Goal: Subscribe to service/newsletter

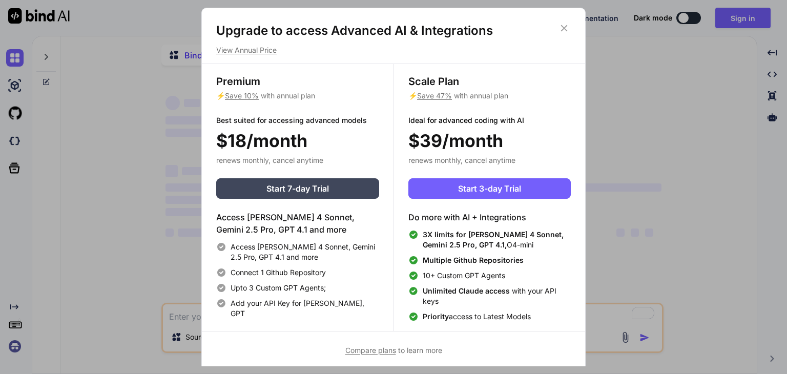
click at [560, 27] on icon at bounding box center [563, 28] width 11 height 11
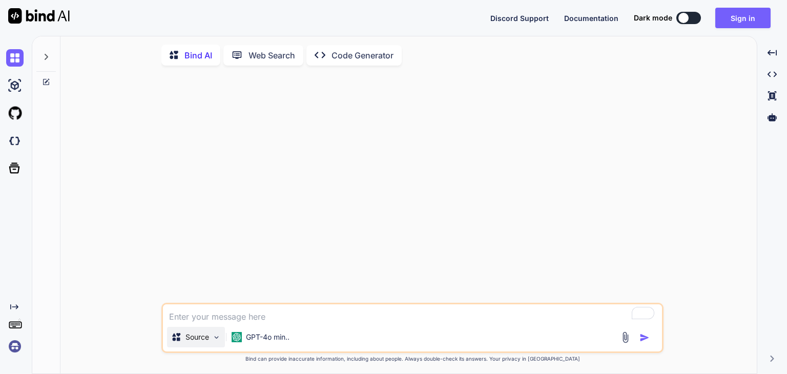
click at [205, 342] on p "Source" at bounding box center [197, 337] width 24 height 10
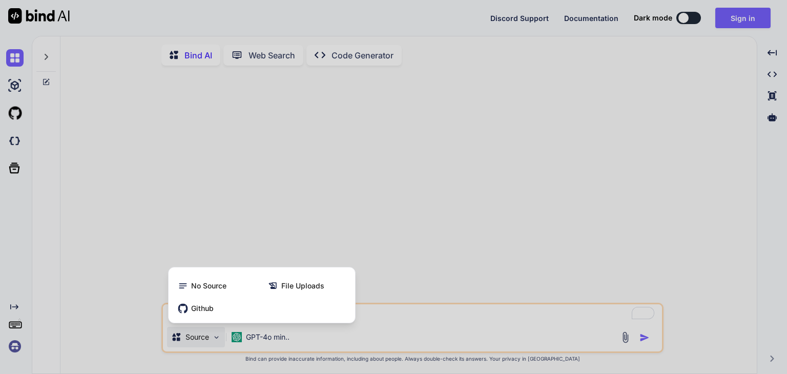
click at [256, 342] on div at bounding box center [393, 187] width 787 height 374
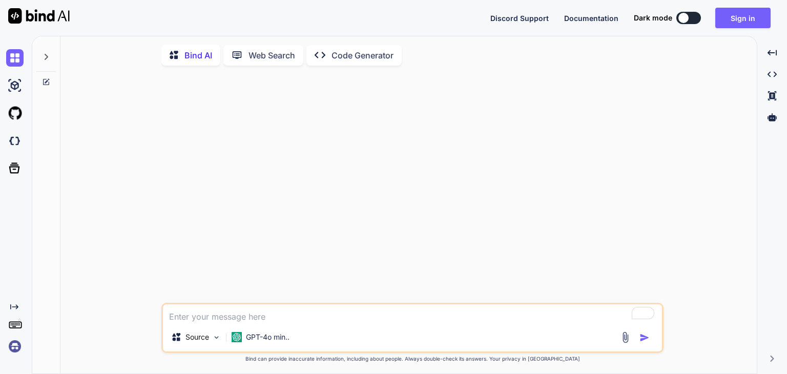
click at [256, 342] on p "GPT-4o min.." at bounding box center [268, 337] width 44 height 10
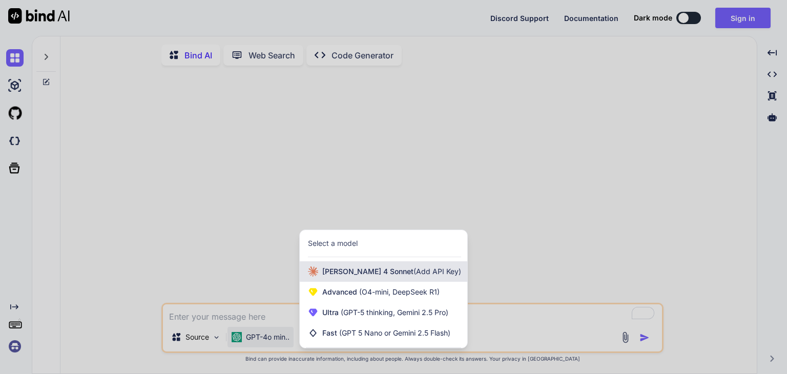
click at [338, 273] on span "[PERSON_NAME] 4 Sonnet (Add API Key)" at bounding box center [391, 271] width 139 height 10
type textarea "x"
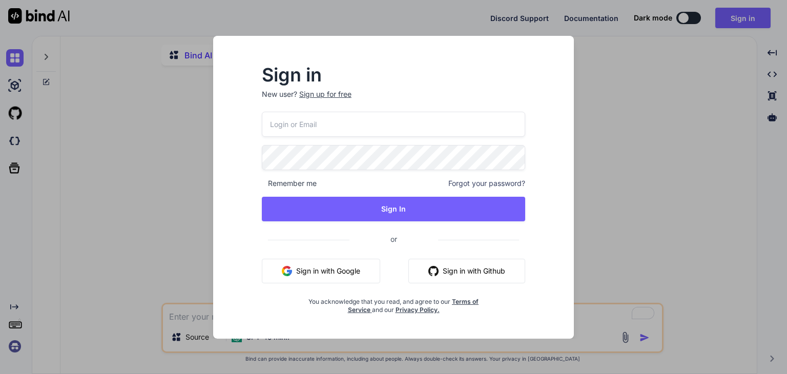
click at [303, 281] on button "Sign in with Google" at bounding box center [321, 271] width 118 height 25
click at [322, 267] on button "Sign in with Google" at bounding box center [321, 271] width 118 height 25
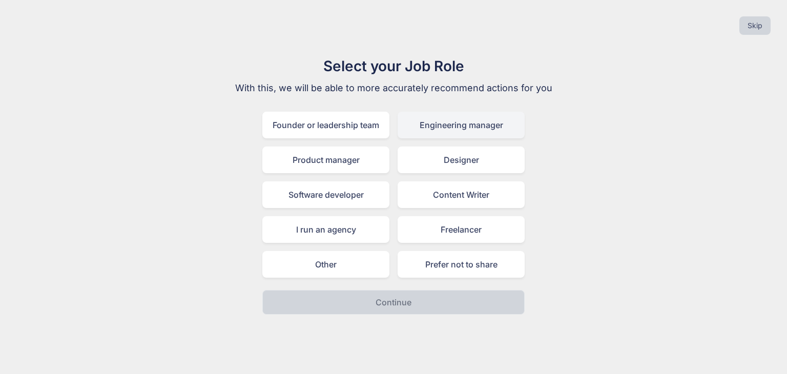
click at [459, 128] on div "Engineering manager" at bounding box center [460, 125] width 127 height 27
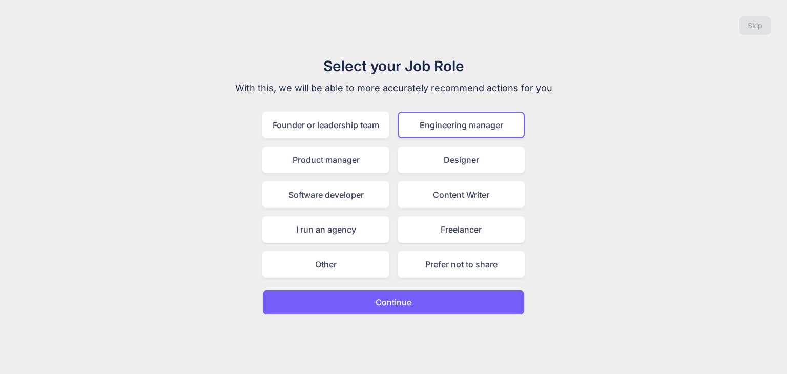
click at [413, 303] on button "Continue" at bounding box center [393, 302] width 262 height 25
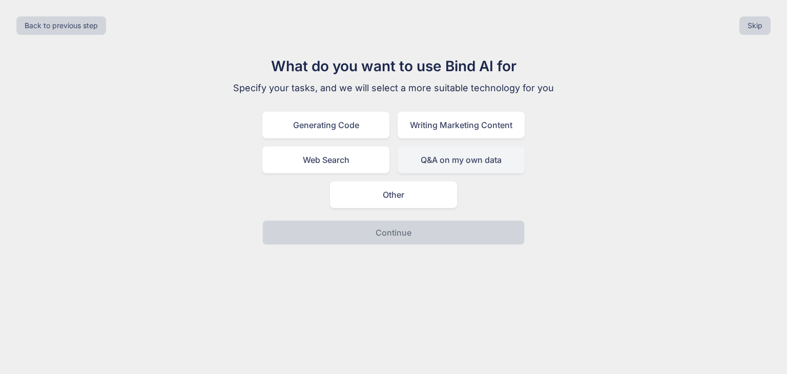
click at [494, 153] on div "Q&A on my own data" at bounding box center [460, 159] width 127 height 27
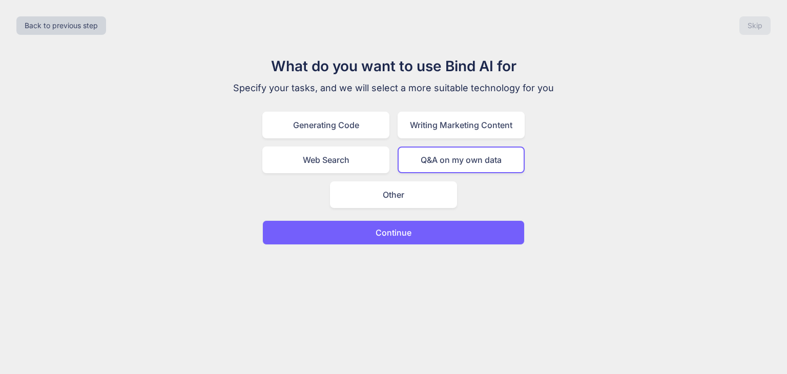
click at [444, 226] on button "Continue" at bounding box center [393, 232] width 262 height 25
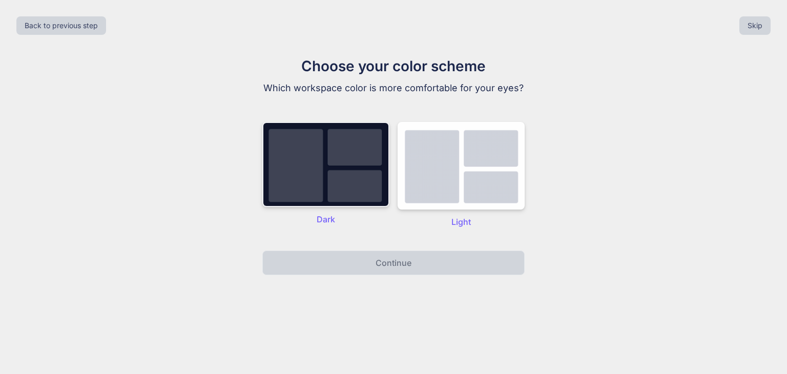
click at [346, 201] on img at bounding box center [325, 164] width 127 height 85
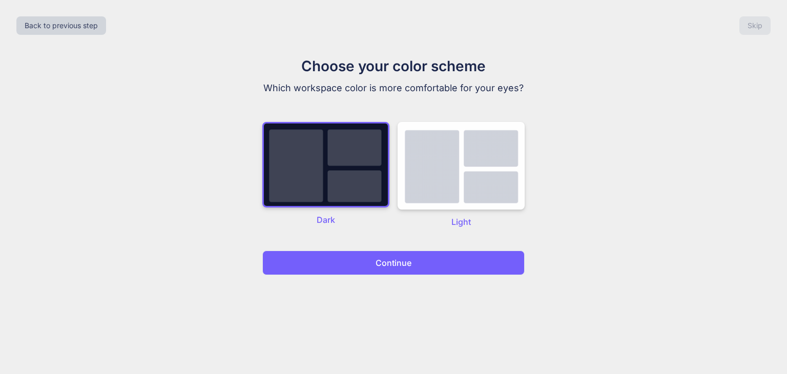
click at [362, 263] on button "Continue" at bounding box center [393, 262] width 262 height 25
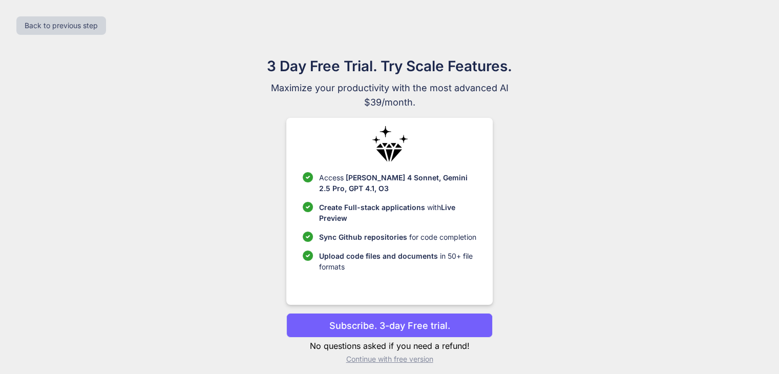
click at [426, 357] on p "Continue with free version" at bounding box center [389, 359] width 206 height 10
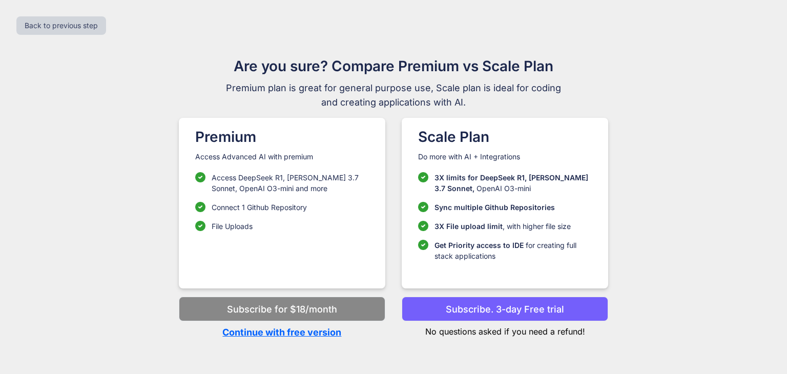
click at [330, 335] on p "Continue with free version" at bounding box center [282, 332] width 206 height 14
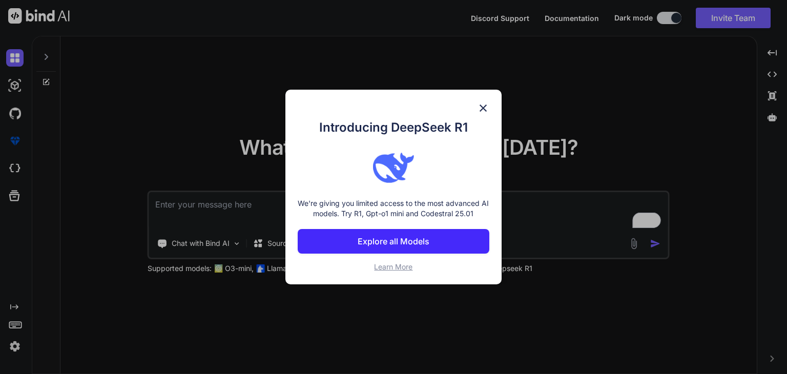
click at [522, 142] on div "Introducing DeepSeek R1 We're giving you limited access to the most advanced AI…" at bounding box center [393, 187] width 787 height 374
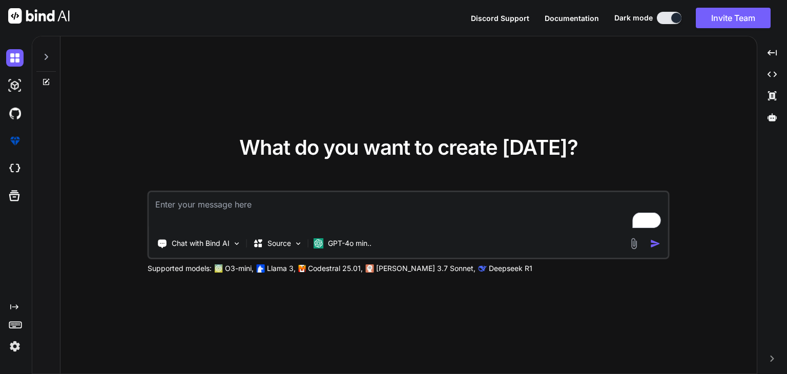
drag, startPoint x: 755, startPoint y: 0, endPoint x: 559, endPoint y: 93, distance: 216.9
click at [559, 93] on div "What do you want to create [DATE]? Chat with Bind AI Source GPT-4o min.. Suppor…" at bounding box center [408, 205] width 696 height 338
